Goal: Information Seeking & Learning: Learn about a topic

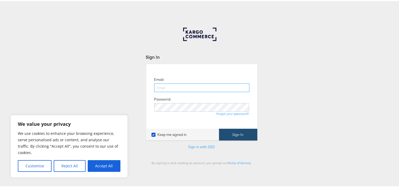
type input "aparna.doniparthi@kargo.com"
click at [241, 134] on button "Sign In" at bounding box center [238, 134] width 38 height 12
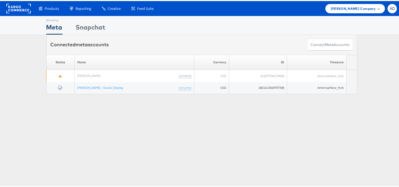
click at [360, 5] on span "Belk Company" at bounding box center [353, 8] width 45 height 6
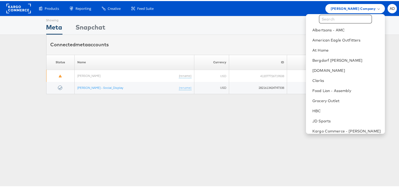
scroll to position [11, 0]
click at [312, 79] on link "Clarks" at bounding box center [346, 79] width 68 height 5
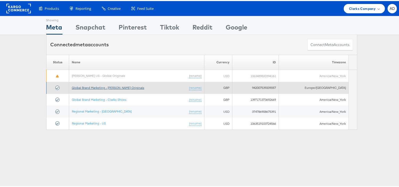
click at [120, 88] on link "Global Brand Marketing - [PERSON_NAME] Originals" at bounding box center [108, 87] width 73 height 4
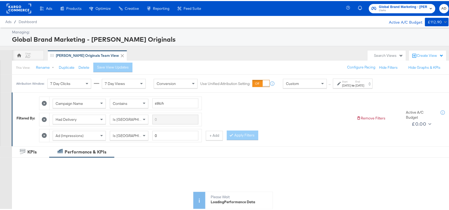
click at [351, 85] on div "Sep 1st 2025" at bounding box center [346, 84] width 9 height 4
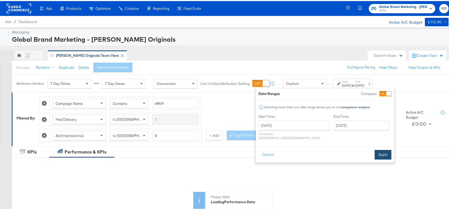
click at [382, 146] on div "Cancel Apply" at bounding box center [324, 152] width 133 height 13
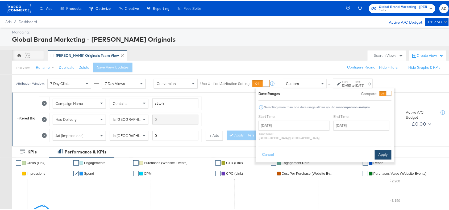
click at [382, 149] on button "Apply" at bounding box center [383, 154] width 17 height 10
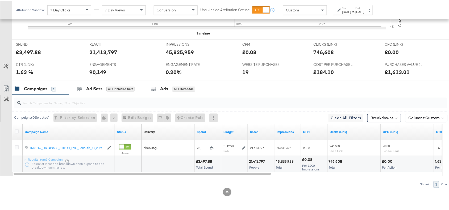
scroll to position [234, 0]
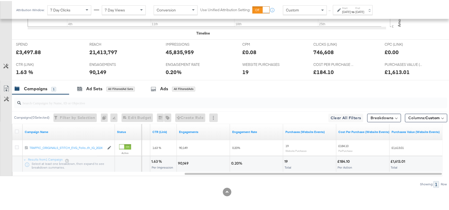
click at [287, 160] on div "19" at bounding box center [286, 160] width 5 height 5
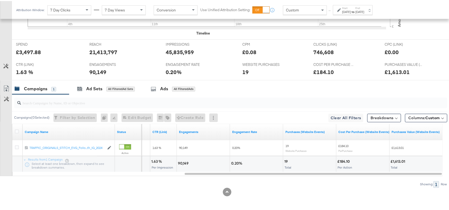
click at [343, 161] on div "£184.10" at bounding box center [344, 160] width 14 height 5
copy div "184.10"
click at [343, 161] on div "£184.10" at bounding box center [344, 160] width 14 height 5
click at [398, 160] on div "£1,613.01" at bounding box center [399, 160] width 16 height 5
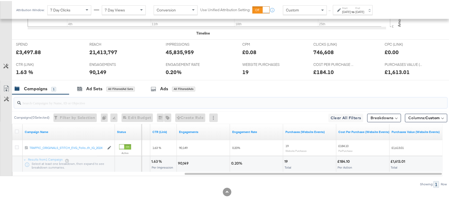
click at [335, 100] on input "search" at bounding box center [214, 100] width 387 height 10
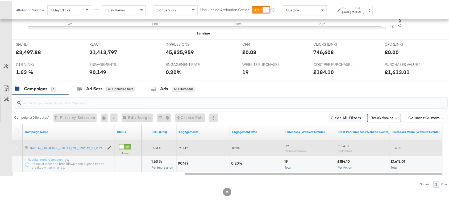
click at [17, 145] on icon at bounding box center [17, 147] width 4 height 4
click at [0, 0] on input "checkbox" at bounding box center [0, 0] width 0 height 0
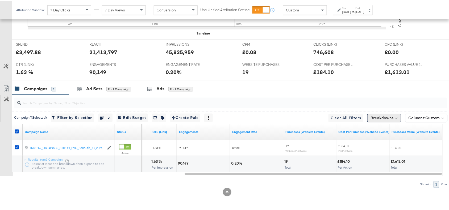
click at [369, 114] on button "Breakdowns" at bounding box center [384, 117] width 34 height 9
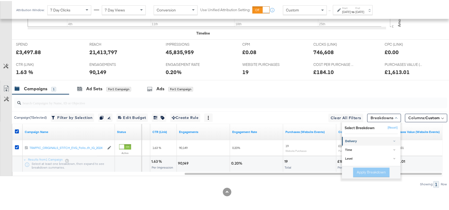
click at [362, 139] on div "Delivery" at bounding box center [371, 141] width 53 height 4
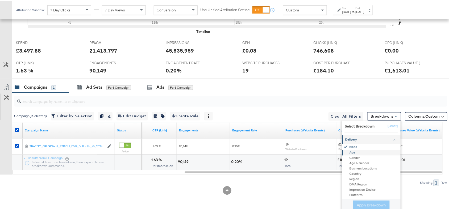
click at [344, 155] on div "Age" at bounding box center [372, 151] width 58 height 5
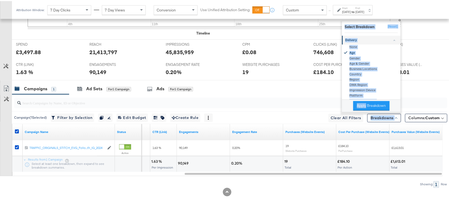
drag, startPoint x: 357, startPoint y: 112, endPoint x: 363, endPoint y: 107, distance: 7.7
click at [363, 111] on div "Campaign ( 1 Selected) Filter by Selection Filter 1 campaign Duplicate 1 campai…" at bounding box center [229, 117] width 435 height 12
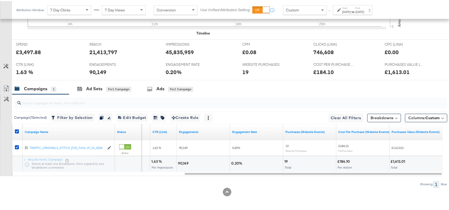
click at [363, 107] on div at bounding box center [230, 102] width 433 height 11
click at [374, 114] on button "Breakdowns" at bounding box center [384, 117] width 34 height 9
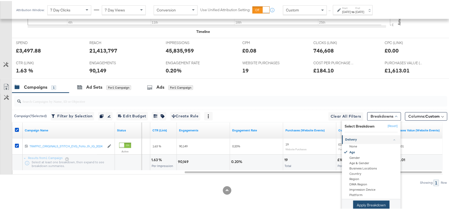
click at [357, 205] on button "Apply Breakdown" at bounding box center [371, 205] width 36 height 10
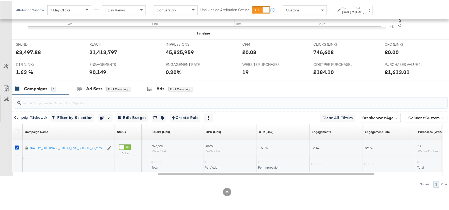
click at [274, 103] on input "search" at bounding box center [214, 100] width 387 height 10
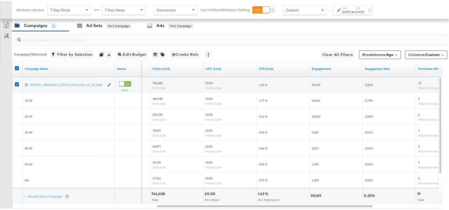
scroll to position [296, 0]
click at [386, 56] on b "Age" at bounding box center [389, 53] width 7 height 5
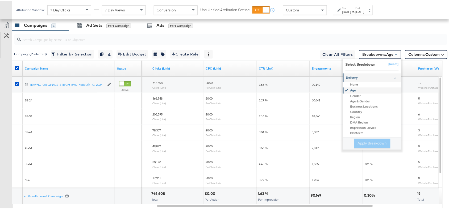
click at [349, 90] on div "Age" at bounding box center [373, 90] width 58 height 6
click at [348, 96] on div "Gender" at bounding box center [373, 95] width 58 height 5
click at [362, 143] on button "Apply Breakdown" at bounding box center [372, 143] width 36 height 10
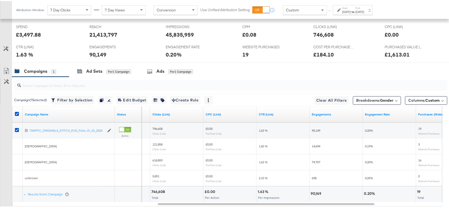
scroll to position [282, 0]
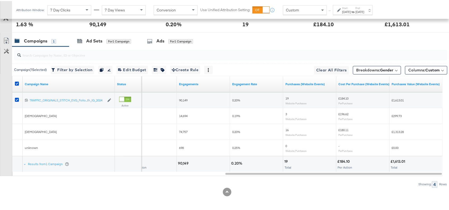
click at [287, 131] on span "16" at bounding box center [286, 129] width 3 height 4
copy span "16"
click at [346, 128] on span "£180.11" at bounding box center [344, 129] width 10 height 4
copy span "180.11"
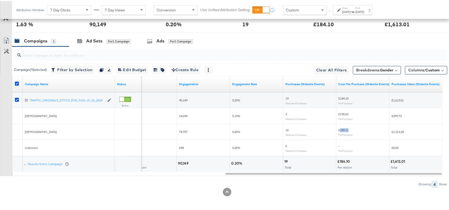
click at [346, 128] on span "£180.11" at bounding box center [344, 129] width 10 height 4
click at [397, 132] on span "£1,313.28" at bounding box center [398, 131] width 12 height 4
click at [284, 113] on div "3 Website Purchases" at bounding box center [309, 115] width 53 height 12
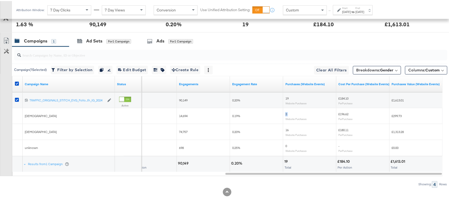
copy span "3"
click at [284, 113] on div "3 Website Purchases" at bounding box center [309, 115] width 53 height 12
click at [346, 114] on span "£196.62" at bounding box center [344, 113] width 10 height 4
copy span "196.62"
click at [346, 114] on span "£196.62" at bounding box center [344, 113] width 10 height 4
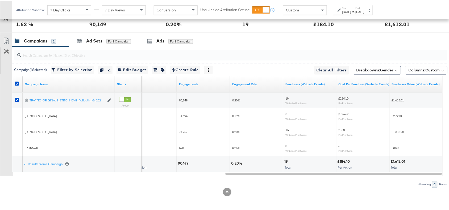
click at [394, 118] on div "£299.73" at bounding box center [416, 115] width 53 height 9
copy span "299.73"
click at [305, 188] on div at bounding box center [227, 191] width 454 height 9
click at [403, 132] on span "£1,313.28" at bounding box center [398, 131] width 12 height 4
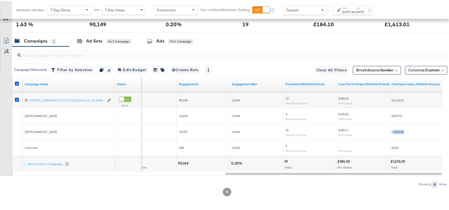
click at [403, 132] on span "£1,313.28" at bounding box center [398, 131] width 12 height 4
copy span "1,313.28"
click at [344, 114] on span "£196.62" at bounding box center [344, 113] width 10 height 4
copy span "196.62"
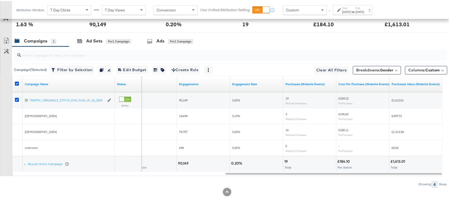
click at [344, 128] on span "£180.11" at bounding box center [344, 129] width 10 height 4
click at [367, 199] on div "KPIs Performance & KPIs Customize KPIs ✔ Clicks (Link) ✔ Engagements ✔ Purchase…" at bounding box center [227, 37] width 454 height 345
click at [370, 71] on span "Breakdowns: Gender" at bounding box center [374, 69] width 37 height 5
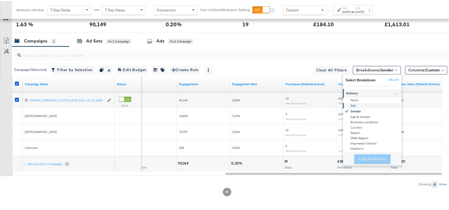
click at [345, 106] on div "Age" at bounding box center [373, 104] width 58 height 5
click at [366, 158] on button "Apply Breakdown" at bounding box center [372, 159] width 36 height 10
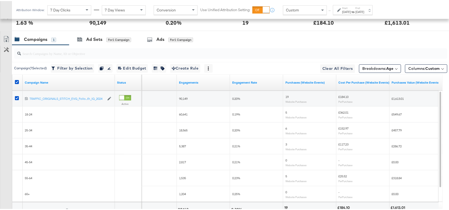
scroll to position [330, 0]
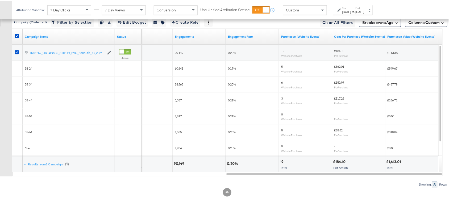
click at [281, 49] on span "19" at bounding box center [282, 50] width 3 height 4
copy span "19"
click at [281, 49] on span "19" at bounding box center [282, 50] width 3 height 4
click at [281, 65] on div "5 Website Purchases" at bounding box center [305, 67] width 53 height 12
copy span "5"
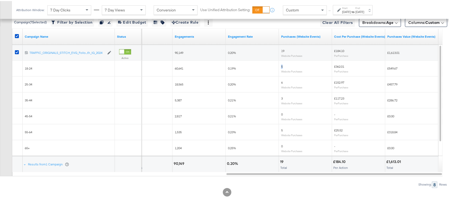
click at [281, 65] on div "5 Website Purchases" at bounding box center [305, 67] width 53 height 12
click at [338, 209] on div "KPIs Performance & KPIs Customize KPIs ✔ Clicks (Link) ✔ Engagements ✔ Purchase…" at bounding box center [227, 13] width 454 height 393
click at [334, 62] on div "£362.01 Per Purchase" at bounding box center [358, 67] width 53 height 12
click at [338, 65] on span "£362.01" at bounding box center [339, 66] width 10 height 4
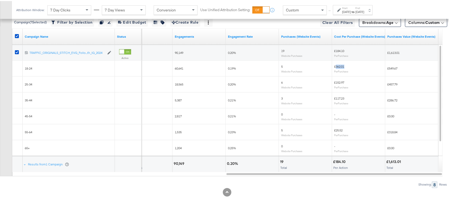
click at [338, 65] on span "£362.01" at bounding box center [339, 66] width 10 height 4
click at [340, 82] on span "£152.97" at bounding box center [339, 82] width 10 height 4
click at [339, 97] on span "£117.23" at bounding box center [339, 97] width 10 height 4
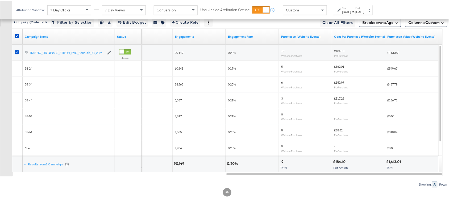
click at [336, 130] on span "£25.52" at bounding box center [338, 129] width 9 height 4
click at [394, 65] on span "£549.67" at bounding box center [392, 67] width 10 height 4
click at [396, 82] on span "£457.79" at bounding box center [392, 83] width 10 height 4
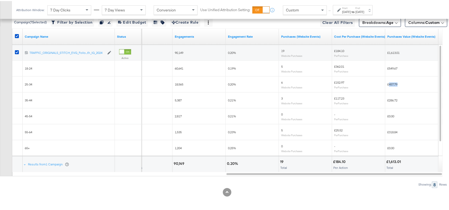
click at [396, 82] on span "£457.79" at bounding box center [392, 83] width 10 height 4
click at [392, 101] on span "£286.72" at bounding box center [392, 99] width 10 height 4
click at [393, 115] on span "£0.00" at bounding box center [390, 115] width 7 height 4
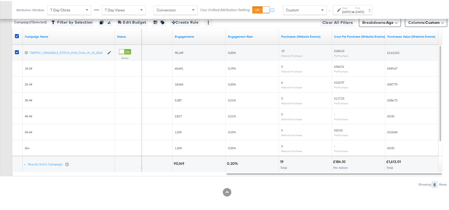
click at [391, 131] on span "£318.84" at bounding box center [392, 131] width 10 height 4
click at [390, 145] on span "£0.00" at bounding box center [390, 147] width 7 height 4
